Goal: Find specific page/section: Find specific page/section

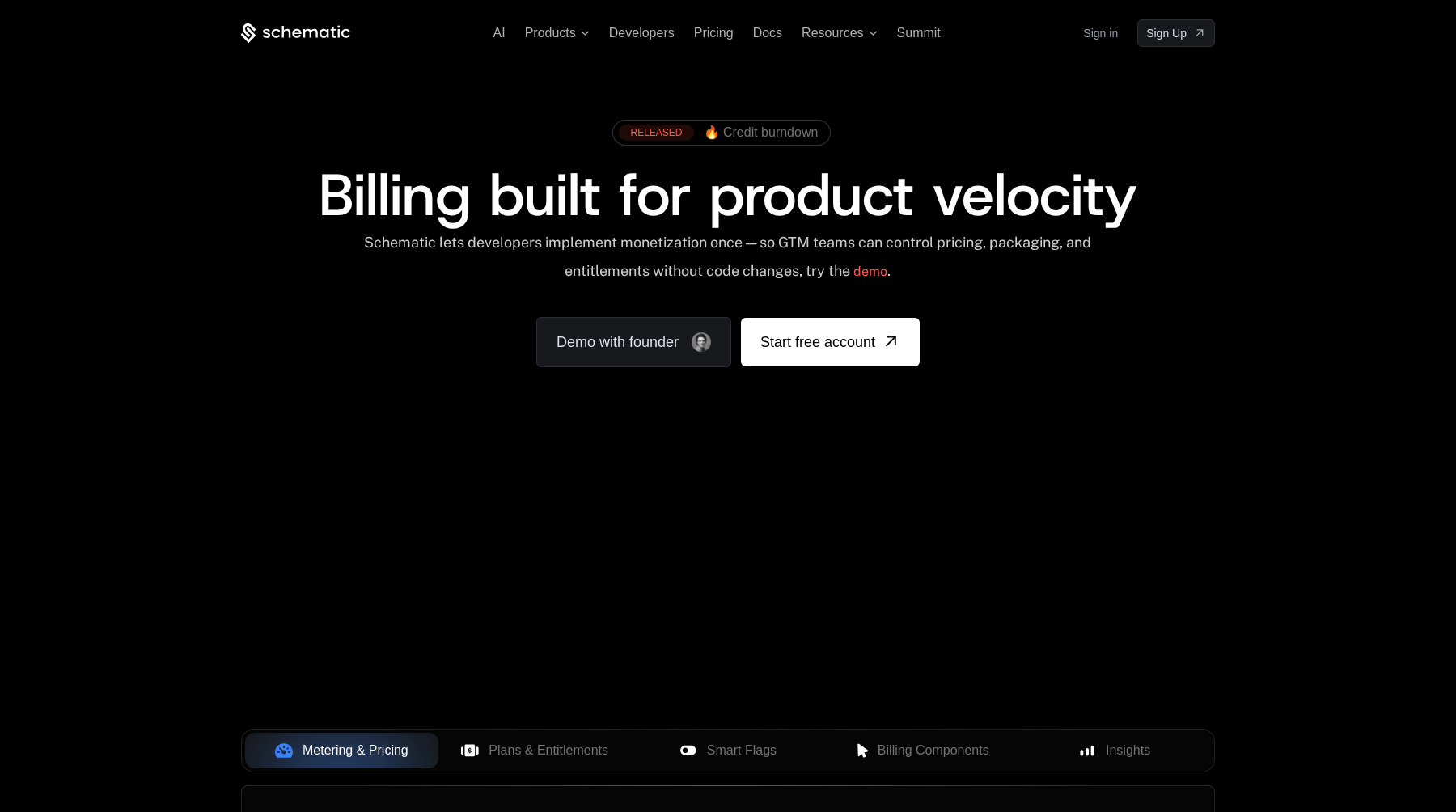
click at [1088, 30] on link "Sign in" at bounding box center [1101, 33] width 35 height 25
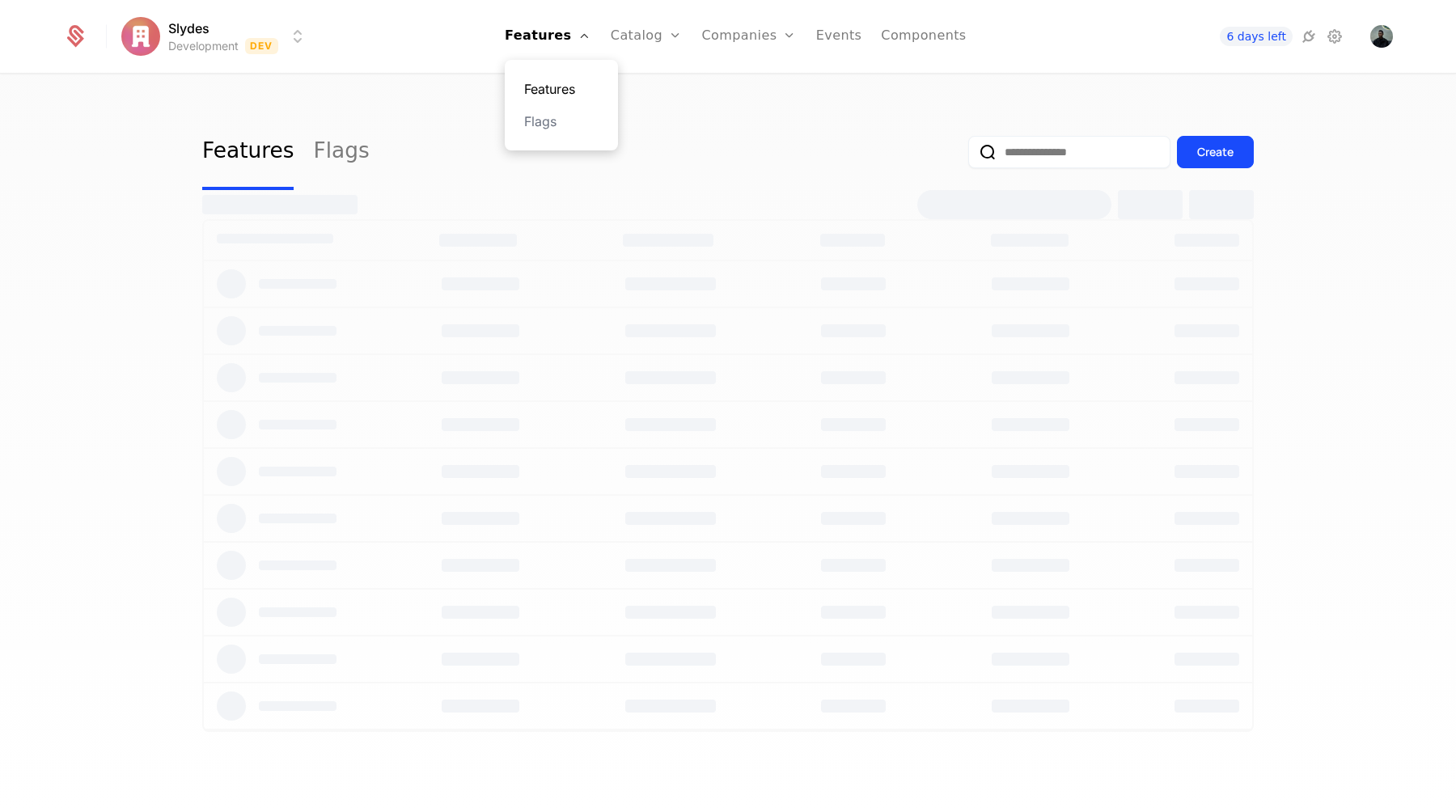
click at [567, 86] on link "Features" at bounding box center [561, 89] width 74 height 20
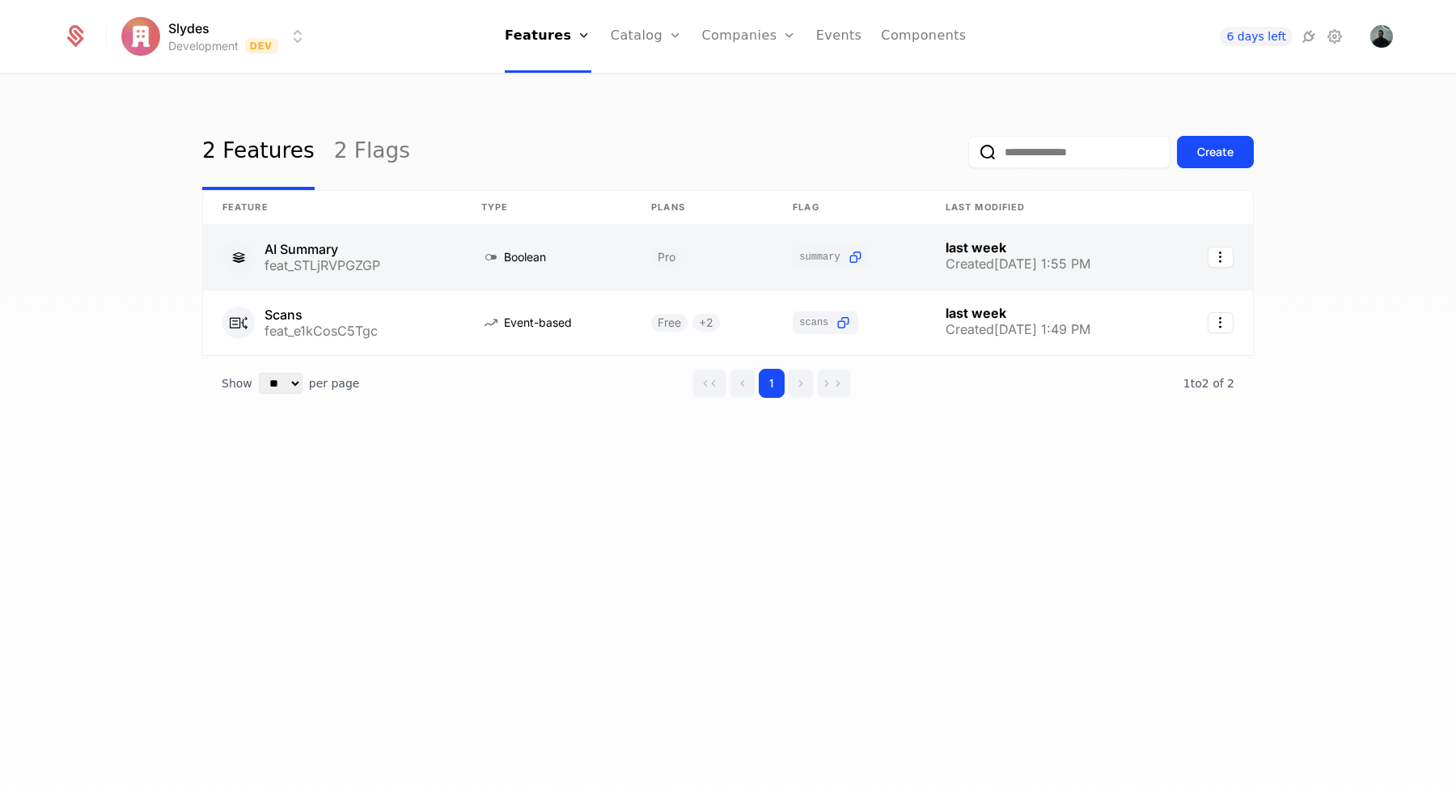
click at [370, 264] on link at bounding box center [332, 258] width 259 height 65
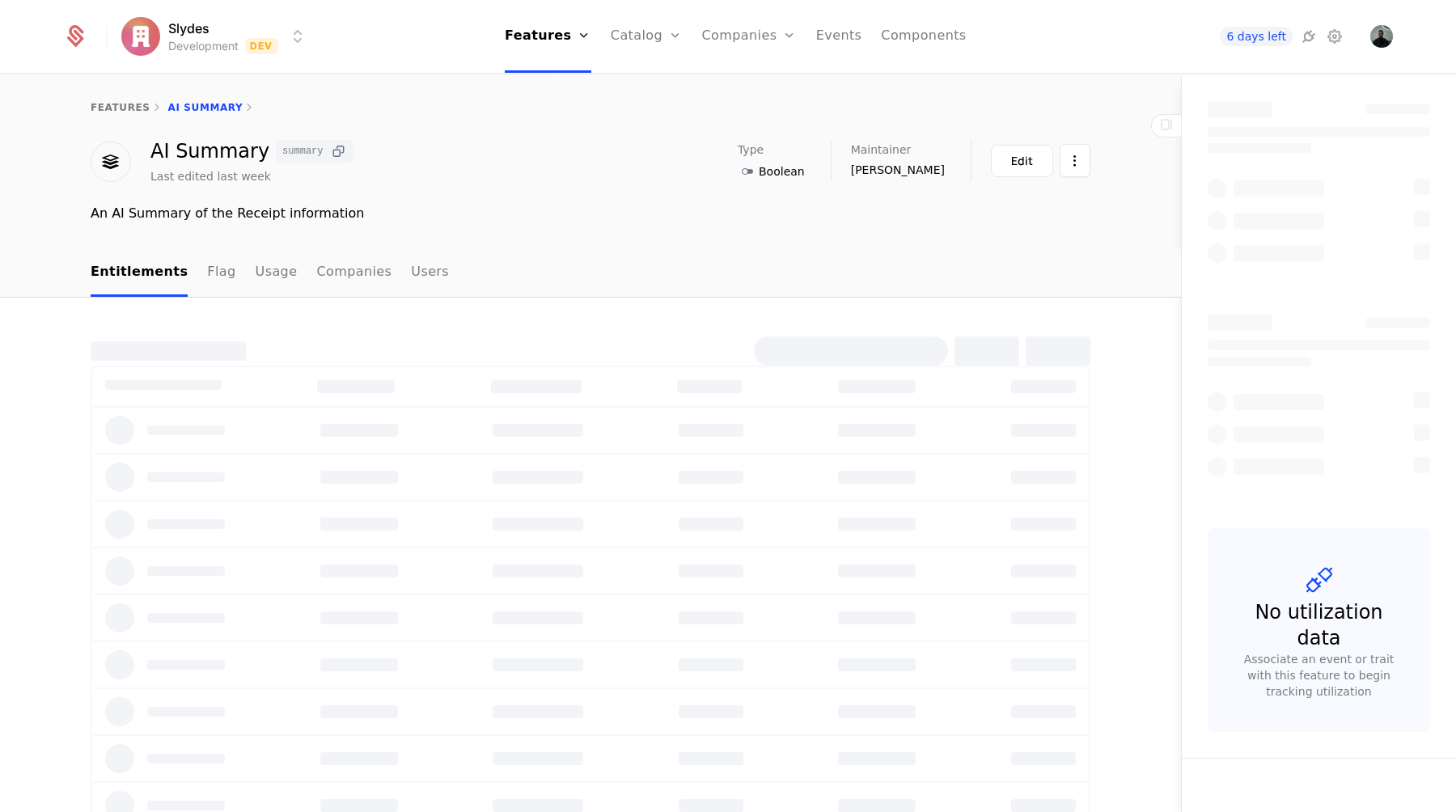
click at [330, 159] on icon at bounding box center [338, 151] width 17 height 17
